Goal: Task Accomplishment & Management: Manage account settings

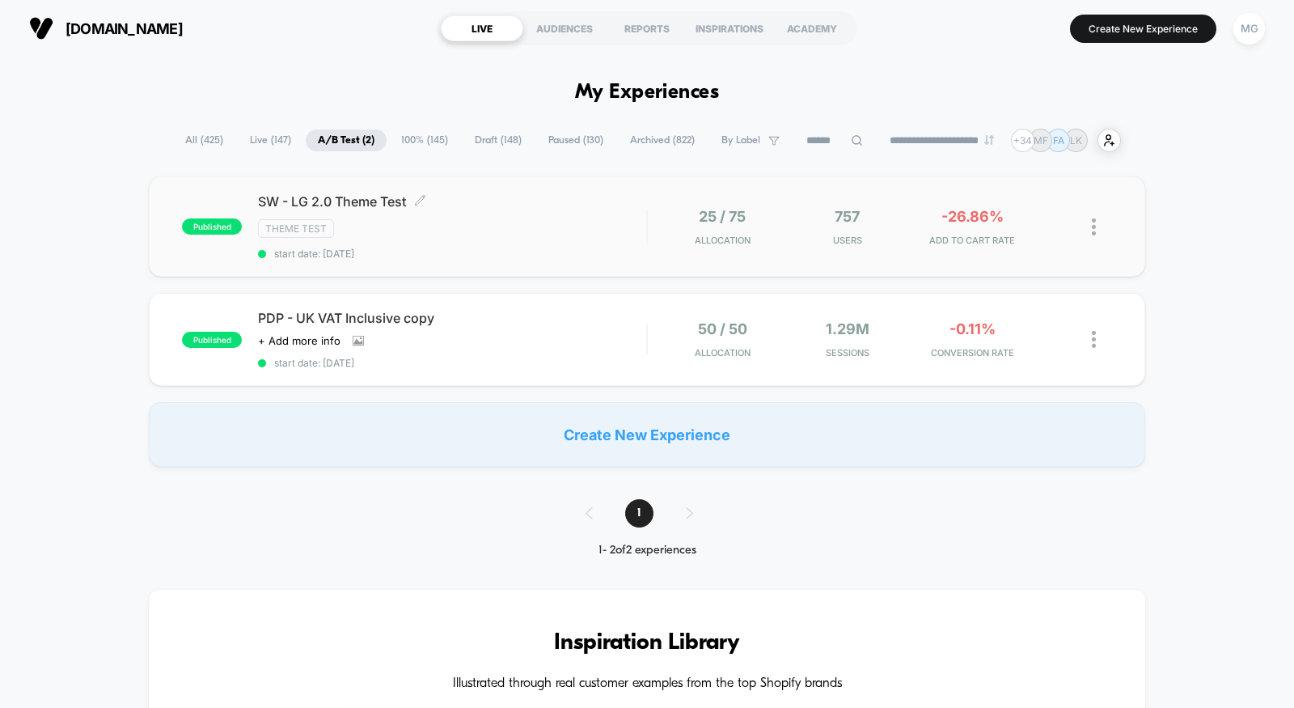
click at [521, 254] on span "start date: [DATE]" at bounding box center [452, 254] width 388 height 12
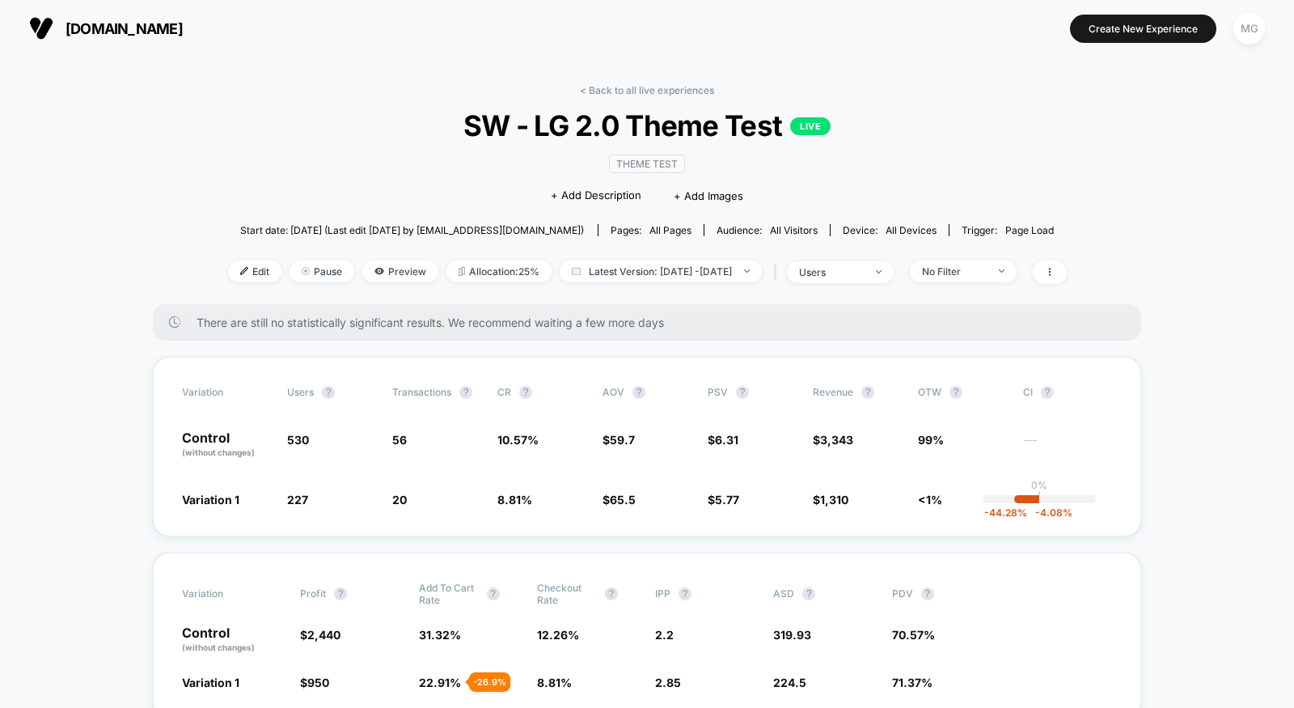
click at [904, 287] on div "< Back to all live experiences SW - LG 2.0 Theme Test LIVE Theme Test Click to …" at bounding box center [647, 194] width 839 height 220
click at [894, 273] on span "users" at bounding box center [840, 272] width 107 height 22
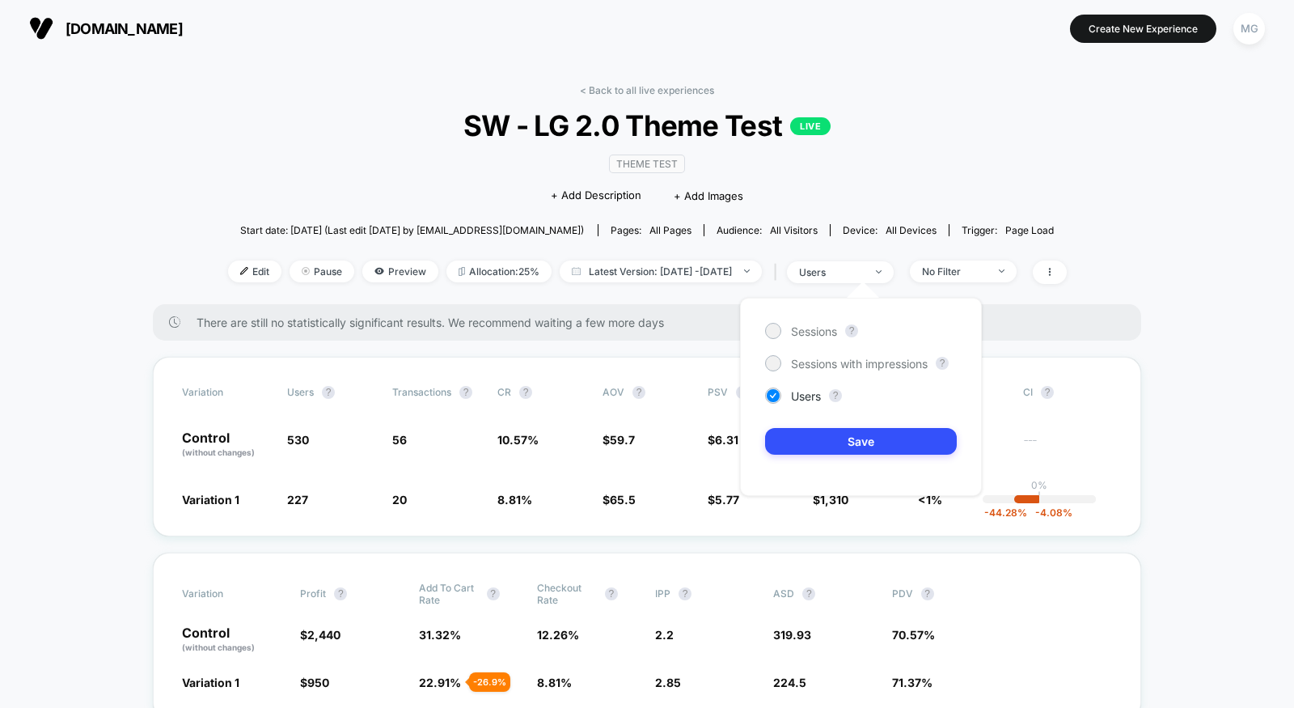
click at [839, 329] on div "Sessions ?" at bounding box center [861, 331] width 192 height 16
click at [820, 327] on span "Sessions" at bounding box center [814, 331] width 46 height 14
click at [816, 443] on button "Save" at bounding box center [861, 441] width 192 height 27
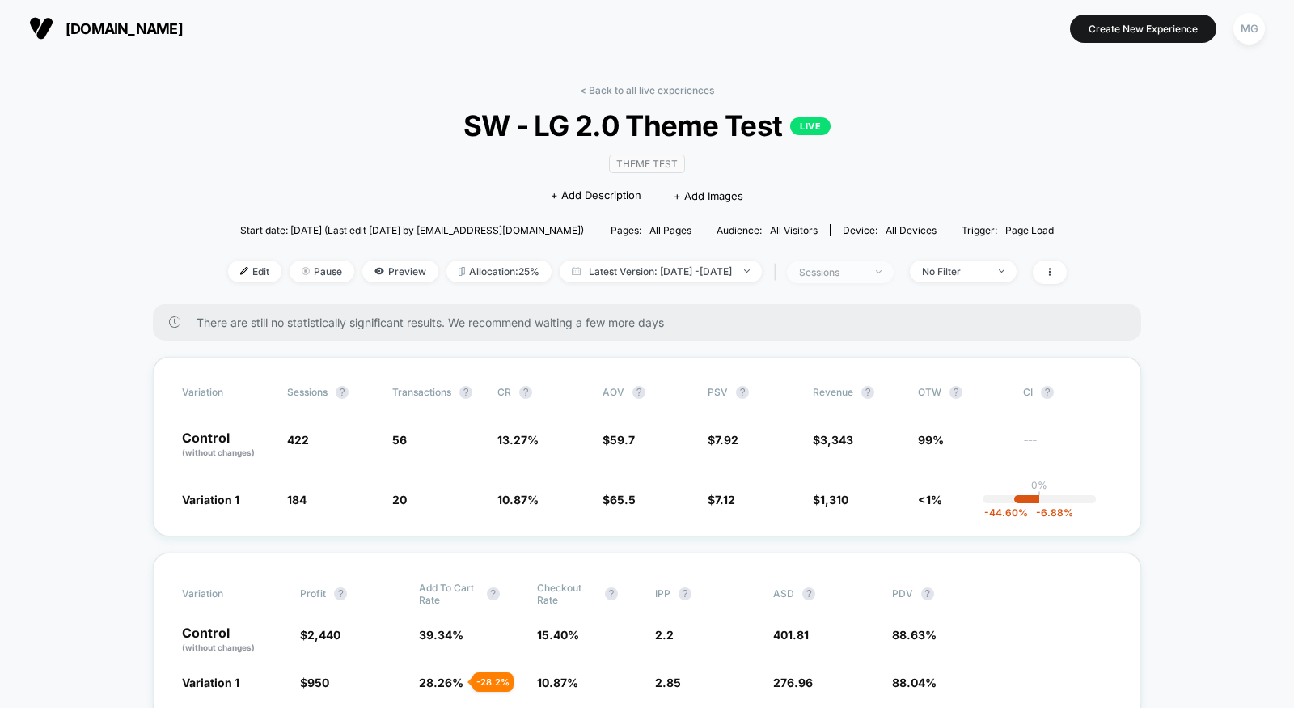
click at [835, 275] on span "sessions" at bounding box center [840, 272] width 107 height 22
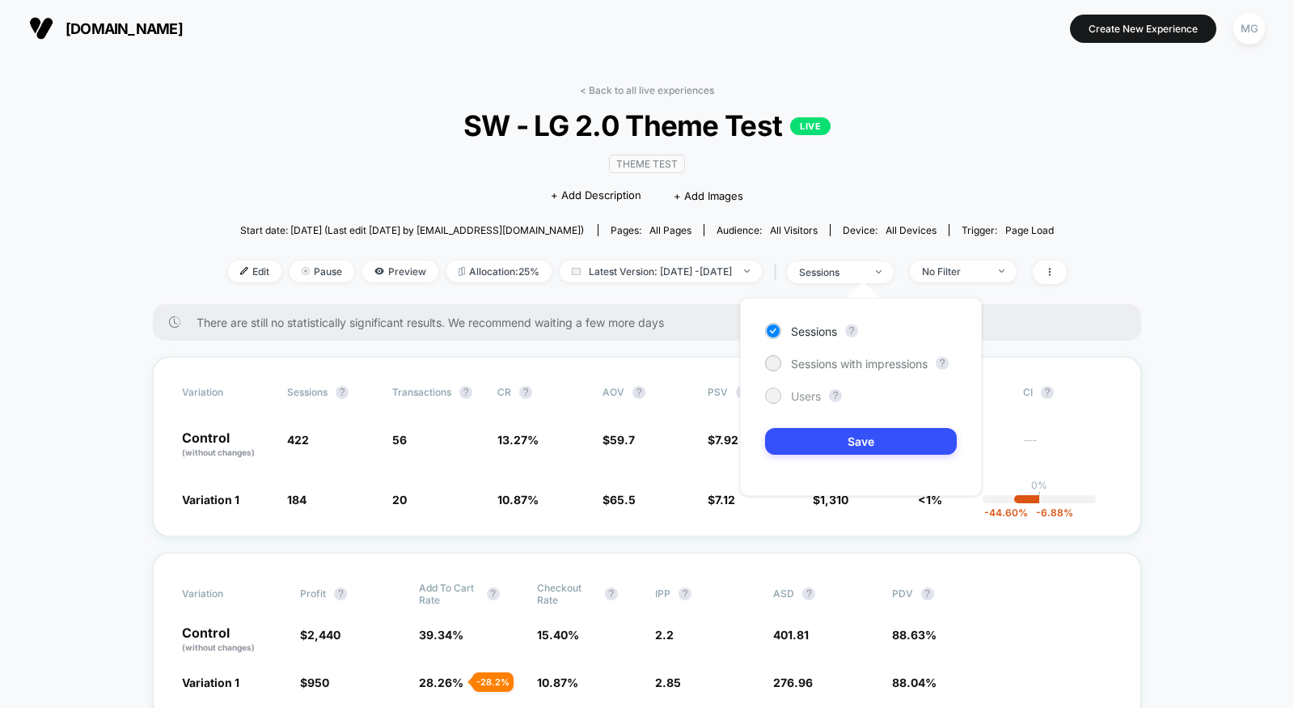
click at [814, 401] on span "Users" at bounding box center [806, 396] width 30 height 14
click at [820, 454] on div "Sessions ? Sessions with impressions ? Users ? Save" at bounding box center [861, 397] width 242 height 198
click at [820, 436] on button "Save" at bounding box center [861, 441] width 192 height 27
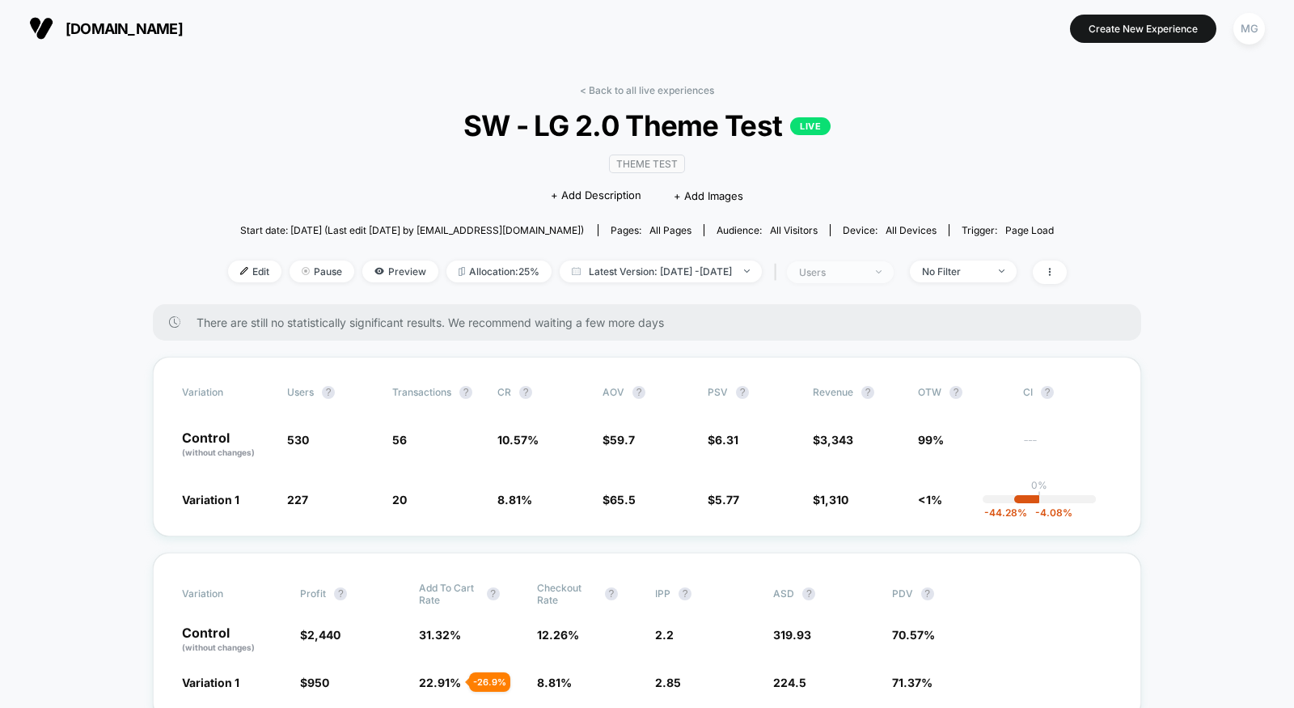
click at [894, 261] on span "users" at bounding box center [840, 272] width 107 height 22
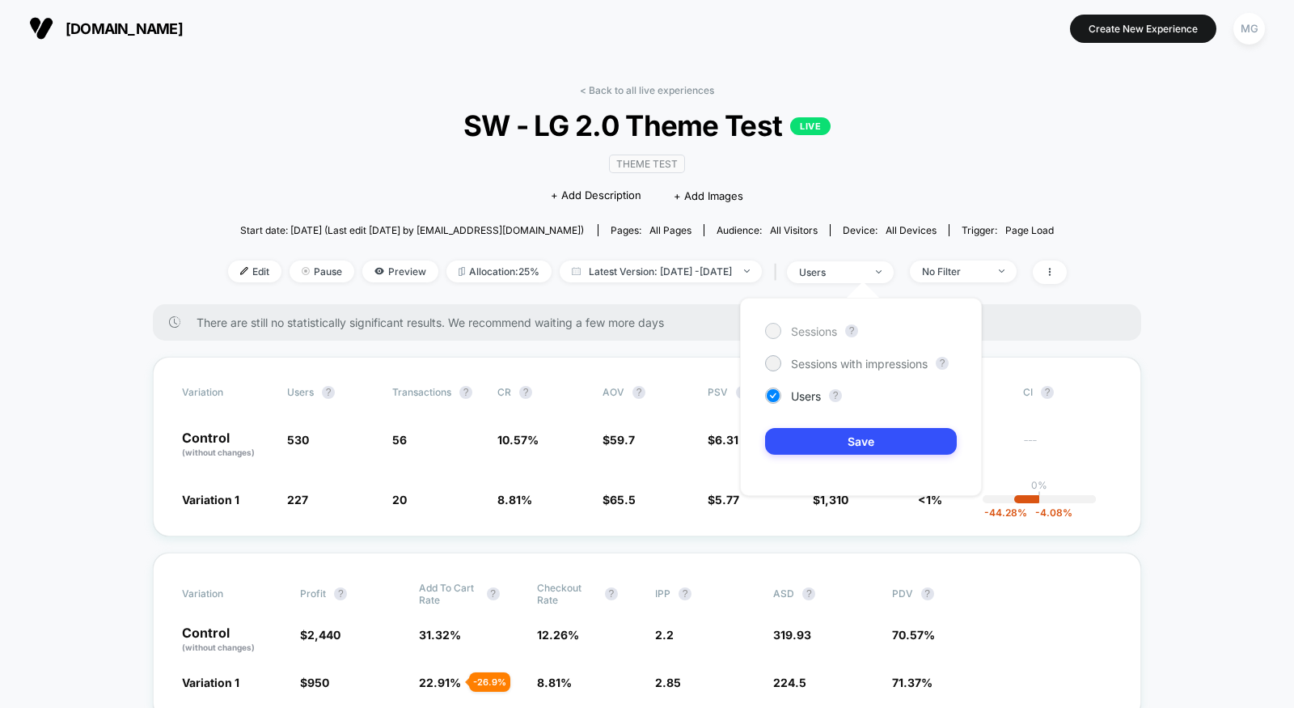
click at [800, 332] on span "Sessions" at bounding box center [814, 331] width 46 height 14
click at [813, 435] on button "Save" at bounding box center [861, 441] width 192 height 27
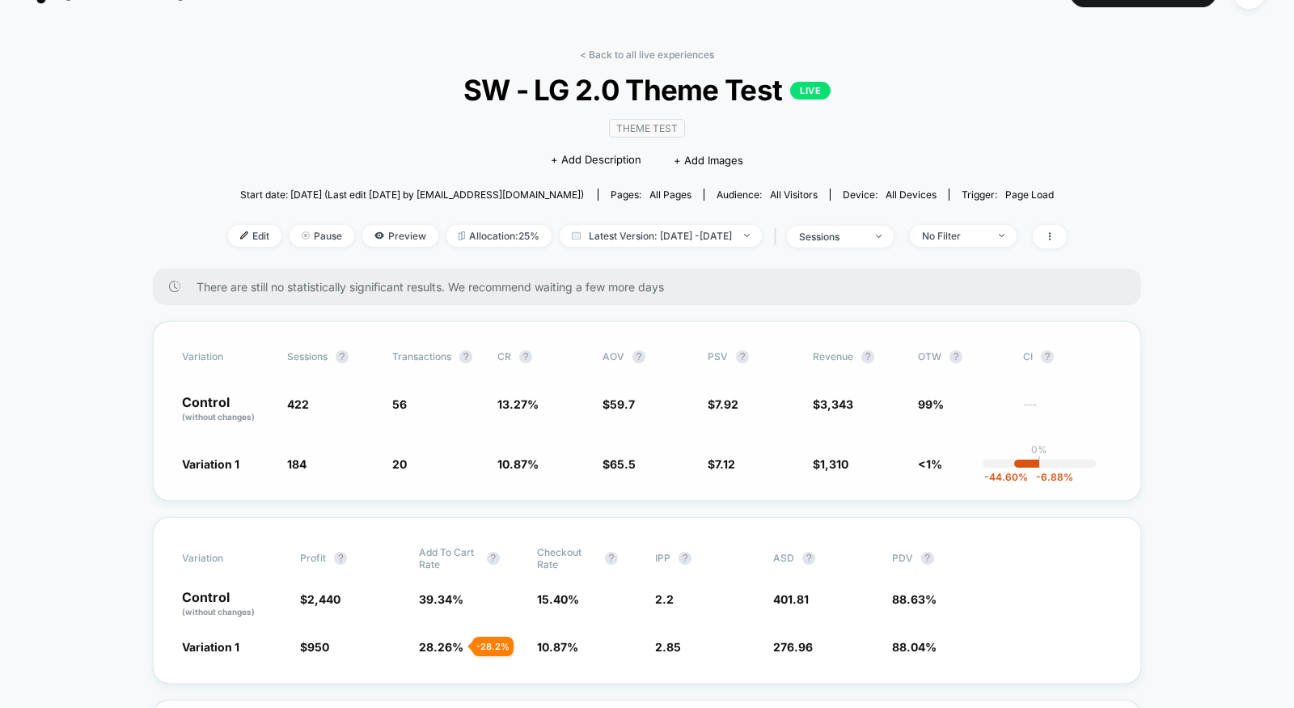
scroll to position [27, 0]
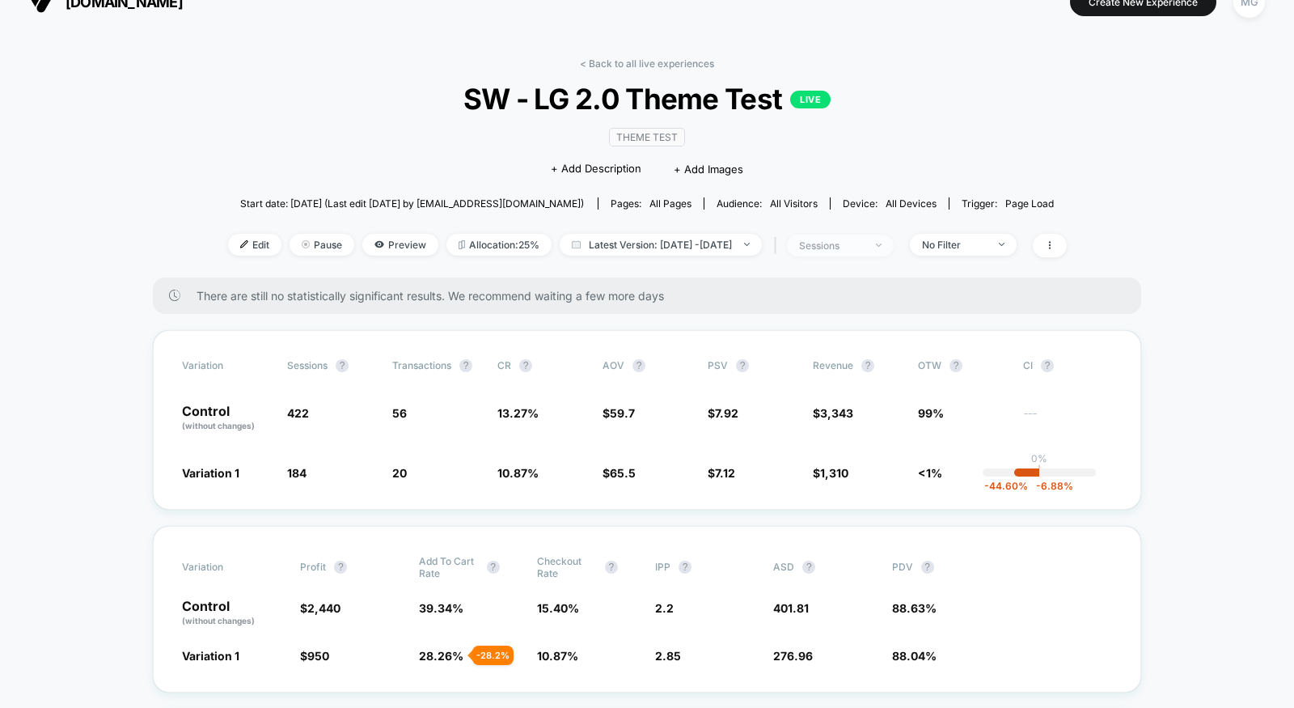
click at [894, 246] on span "sessions" at bounding box center [840, 246] width 107 height 22
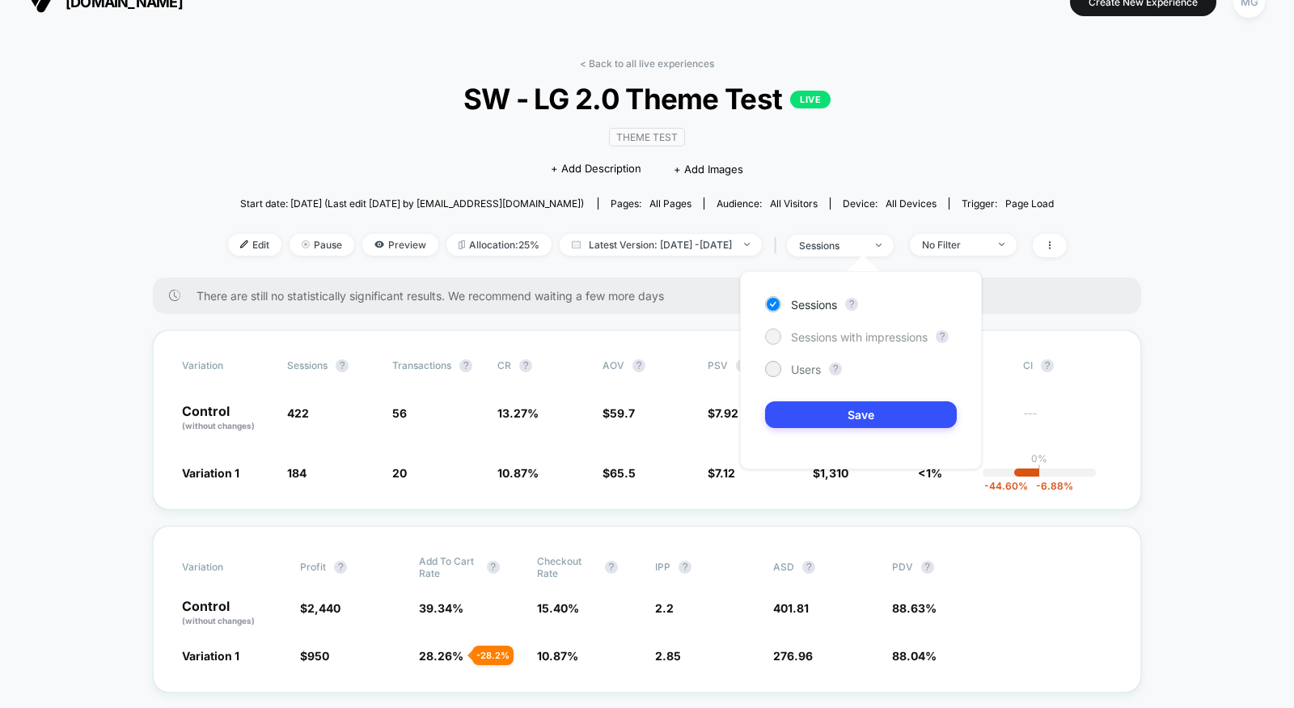
click at [852, 335] on span "Sessions with impressions" at bounding box center [859, 337] width 137 height 14
click at [850, 419] on button "Save" at bounding box center [861, 414] width 192 height 27
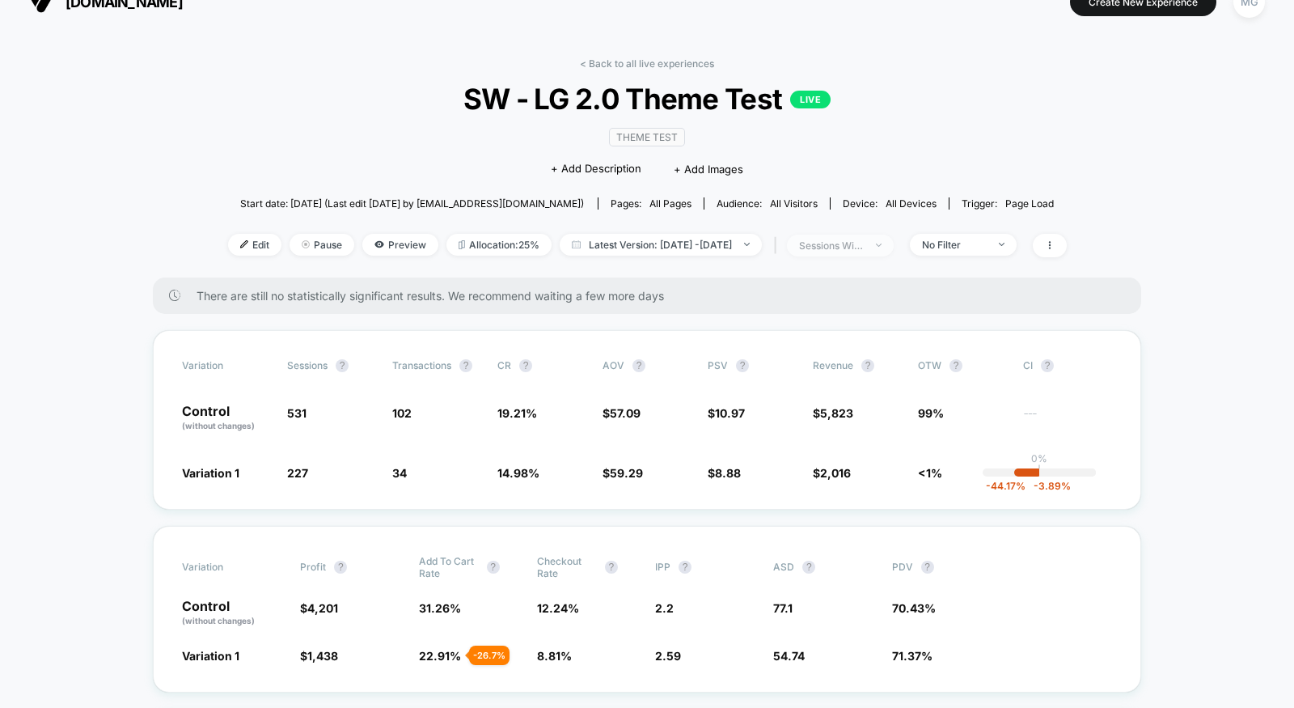
click at [864, 249] on span "sessions with impression" at bounding box center [840, 246] width 107 height 22
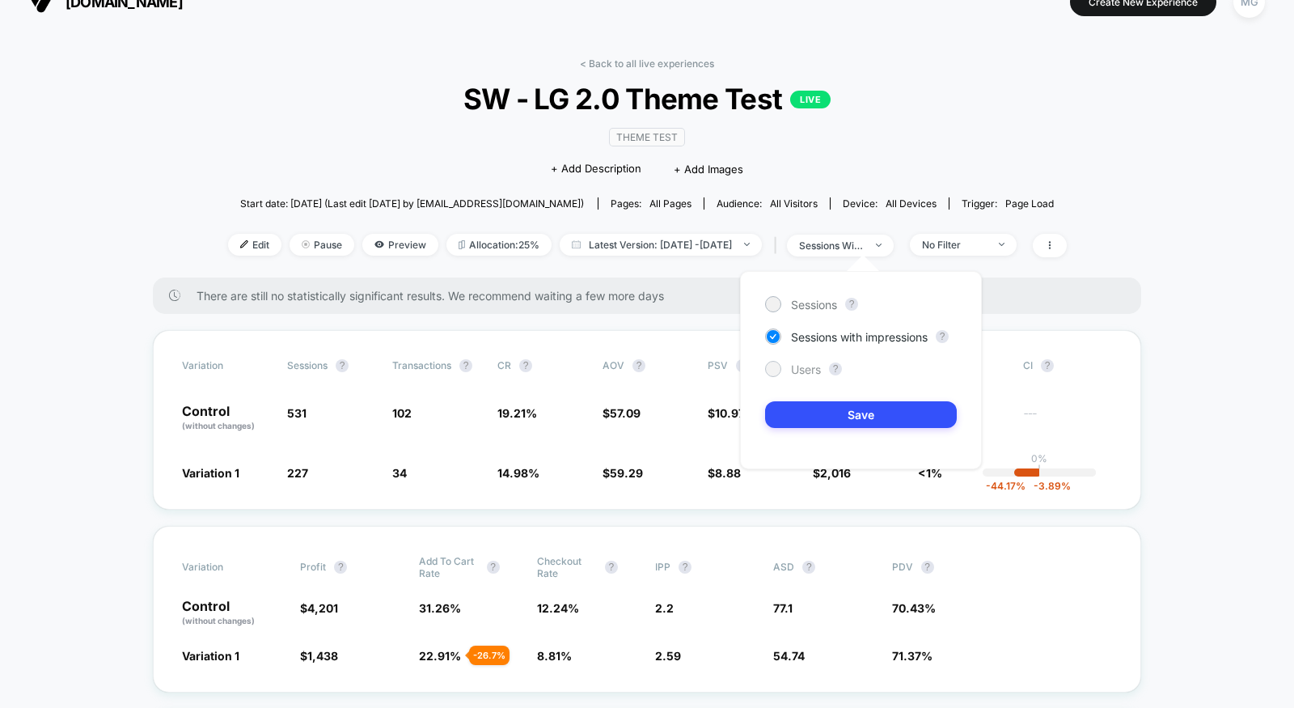
click at [801, 375] on div "Users" at bounding box center [793, 369] width 56 height 16
click at [805, 413] on button "Save" at bounding box center [861, 414] width 192 height 27
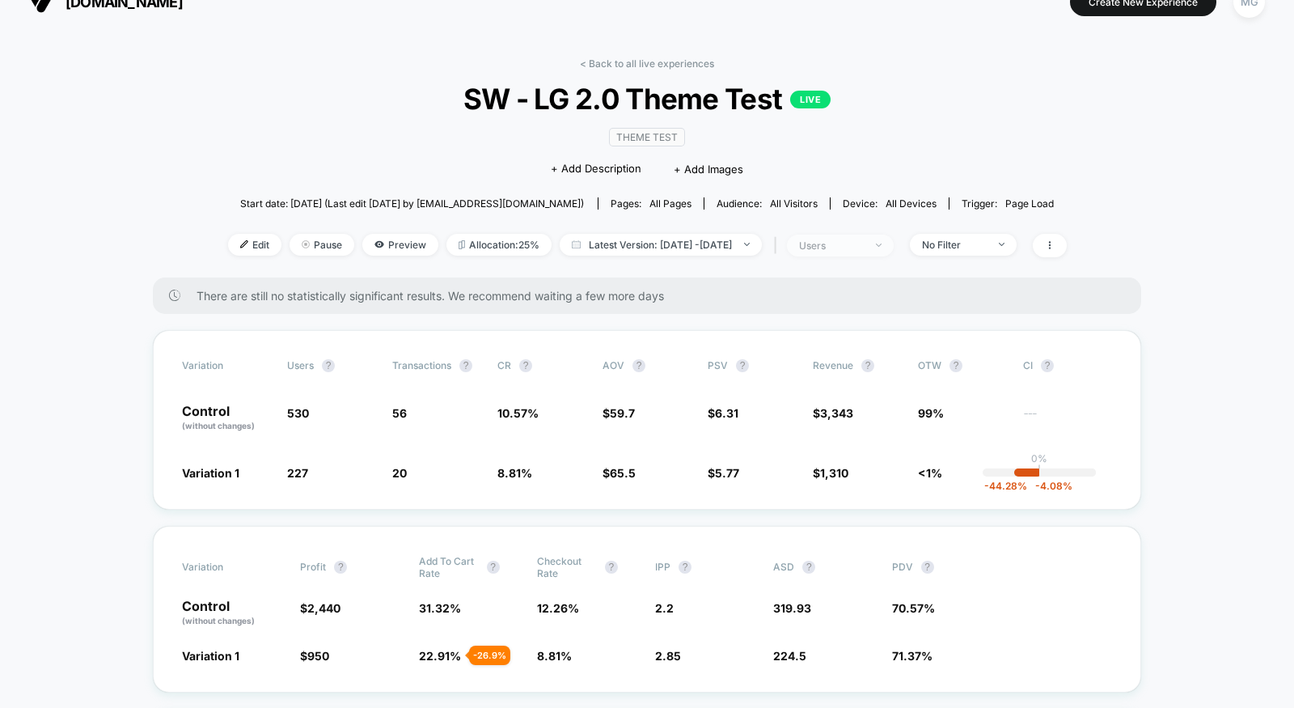
click at [854, 252] on span "users" at bounding box center [840, 246] width 107 height 22
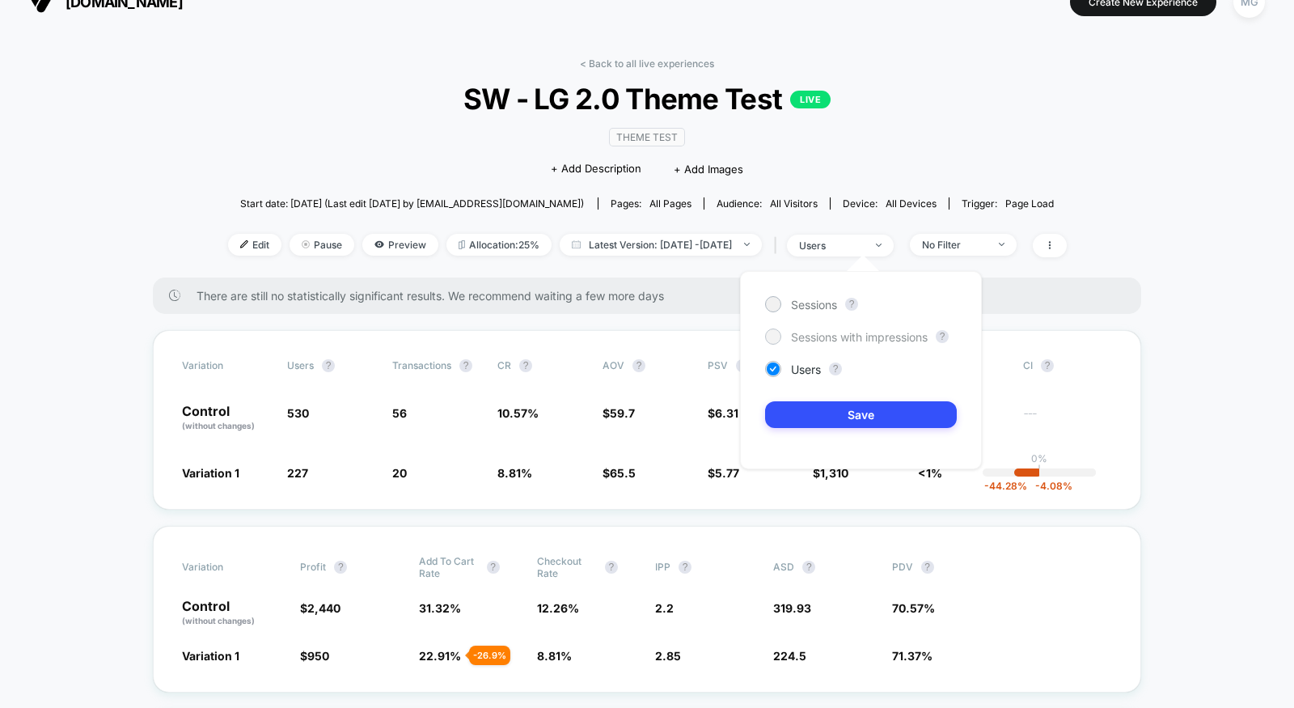
click at [812, 334] on span "Sessions with impressions" at bounding box center [859, 337] width 137 height 14
click at [812, 406] on button "Save" at bounding box center [861, 414] width 192 height 27
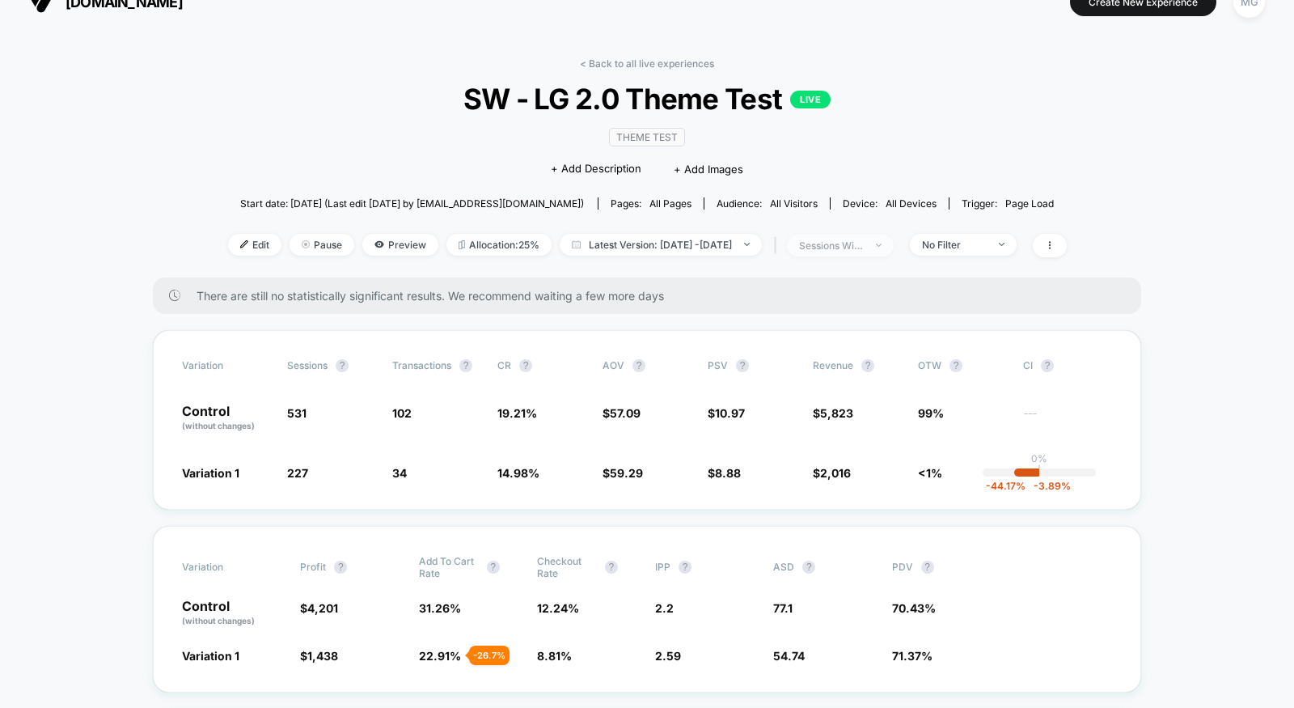
click at [864, 239] on div "sessions with impression" at bounding box center [831, 245] width 65 height 12
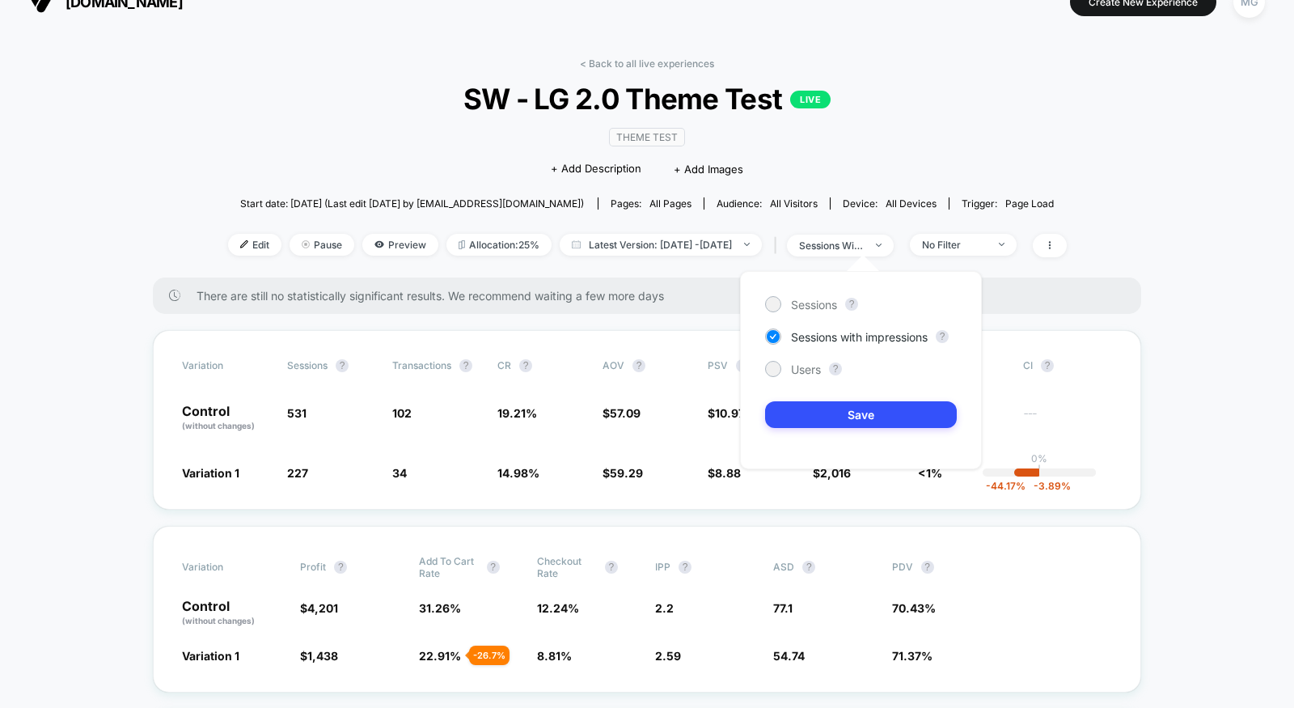
click at [792, 312] on div "Sessions ? Sessions with impressions ? Users ? Save" at bounding box center [861, 370] width 242 height 198
click at [792, 311] on div "Sessions" at bounding box center [801, 304] width 72 height 16
click at [807, 422] on button "Save" at bounding box center [861, 414] width 192 height 27
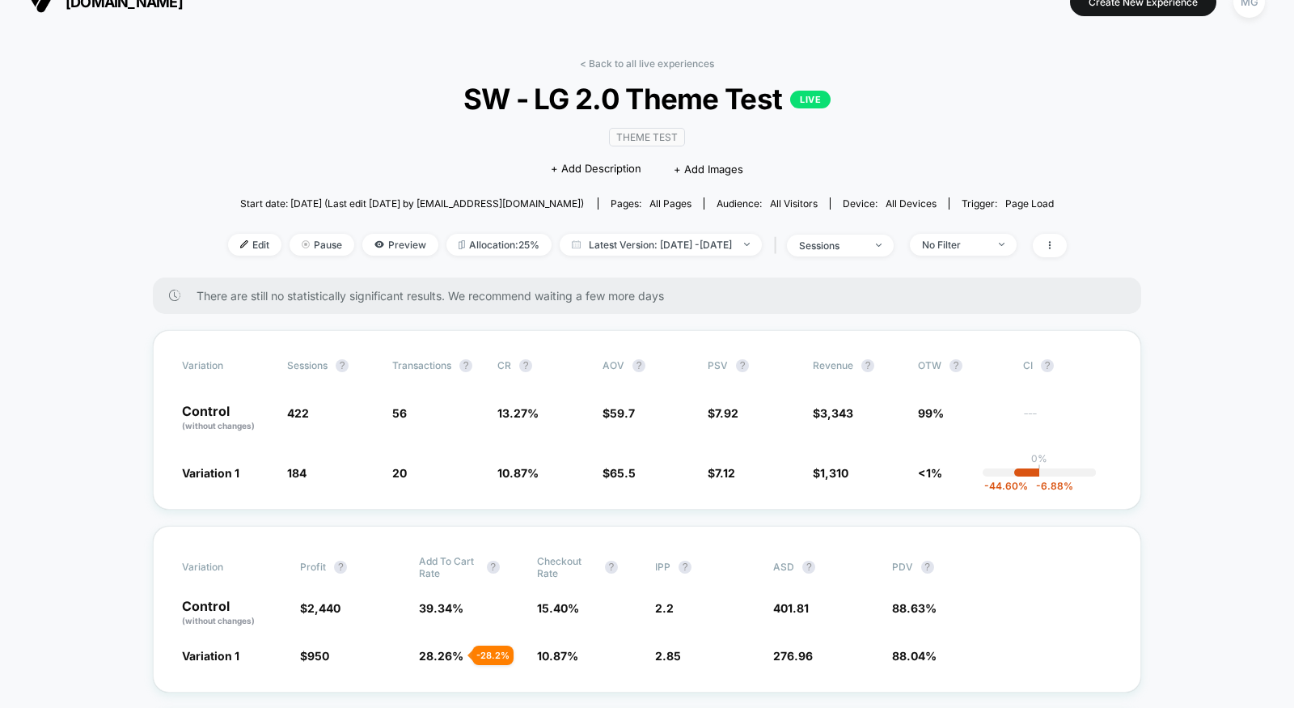
drag, startPoint x: 1263, startPoint y: 550, endPoint x: 1263, endPoint y: 522, distance: 28.3
click at [864, 241] on div "sessions" at bounding box center [831, 245] width 65 height 12
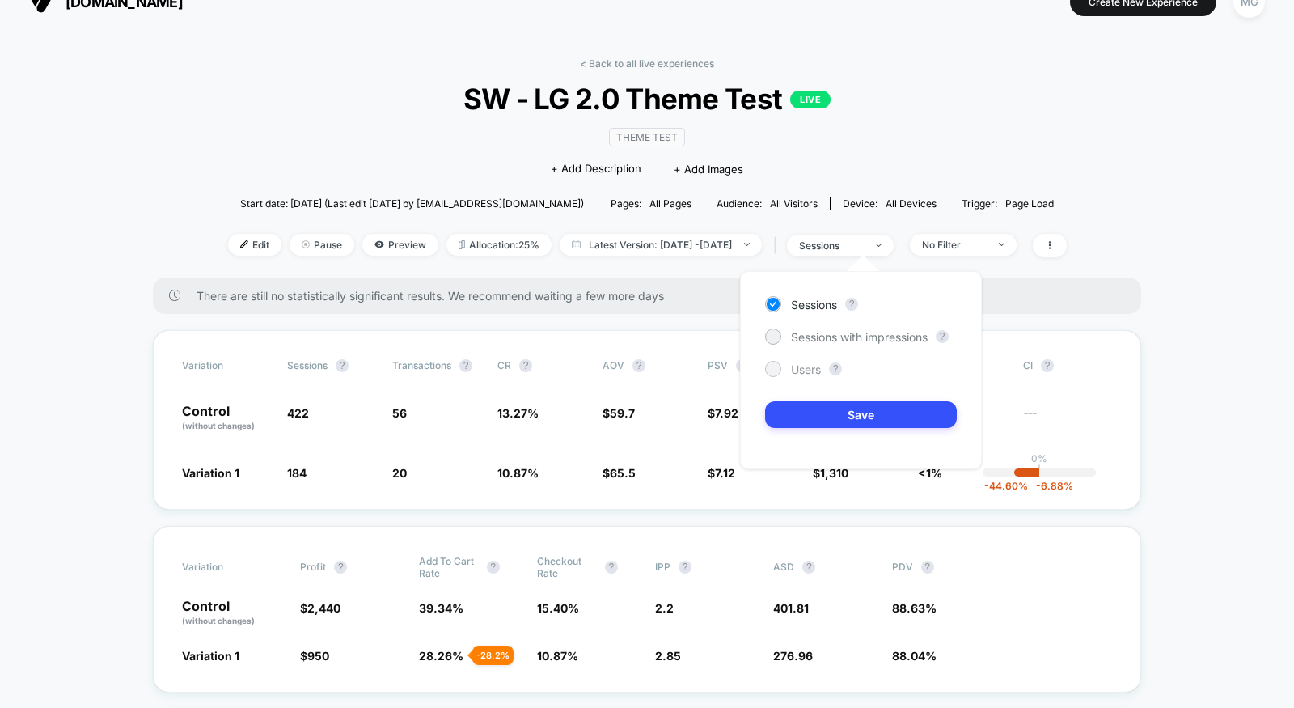
click at [820, 367] on span "Users" at bounding box center [806, 369] width 30 height 14
click at [820, 407] on button "Save" at bounding box center [861, 414] width 192 height 27
